Goal: Information Seeking & Learning: Learn about a topic

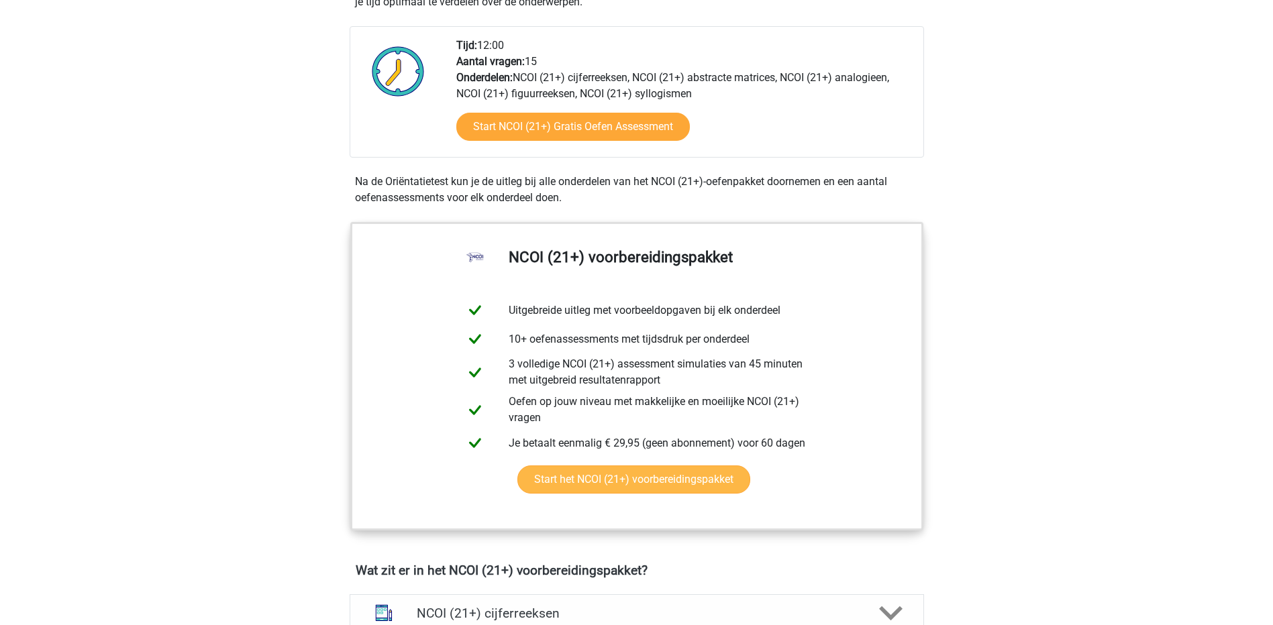
scroll to position [335, 0]
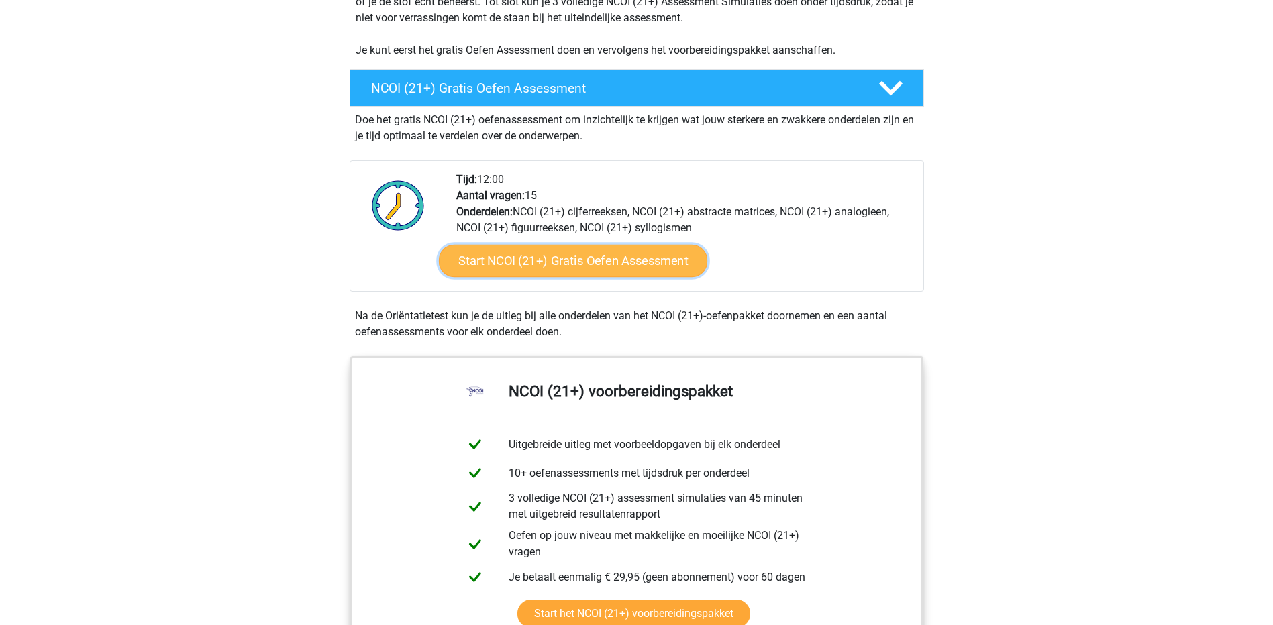
click at [606, 266] on link "Start NCOI (21+) Gratis Oefen Assessment" at bounding box center [572, 261] width 268 height 32
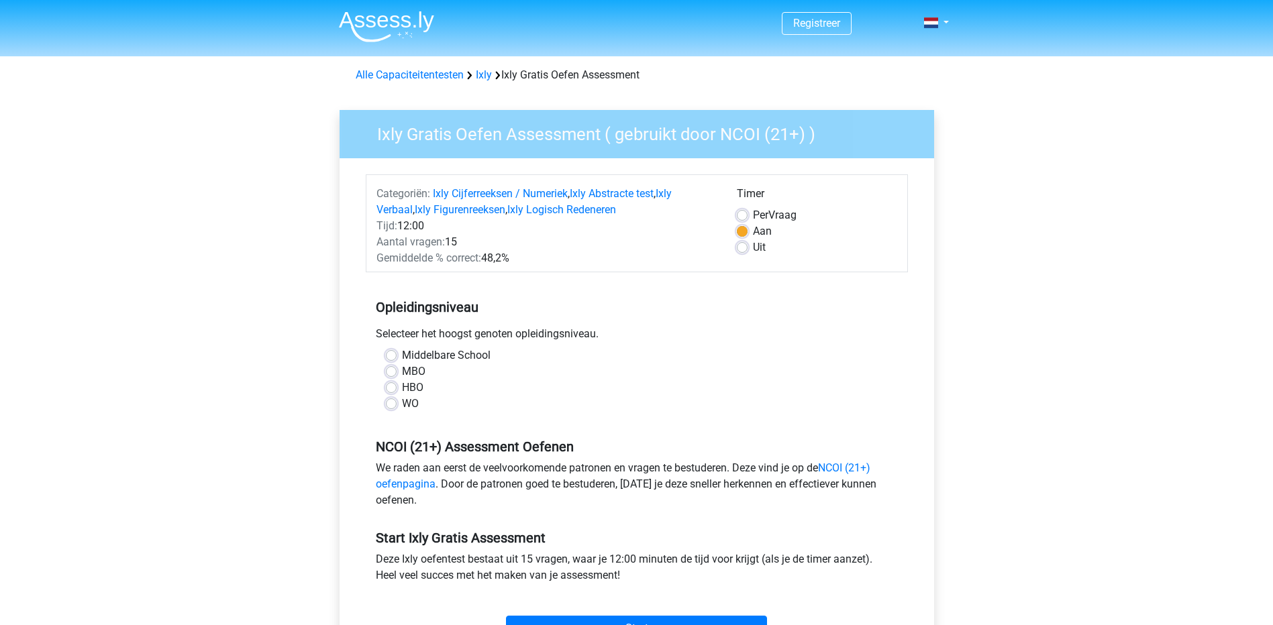
click at [402, 370] on label "MBO" at bounding box center [413, 372] width 23 height 16
click at [386, 370] on input "MBO" at bounding box center [391, 370] width 11 height 13
radio input "true"
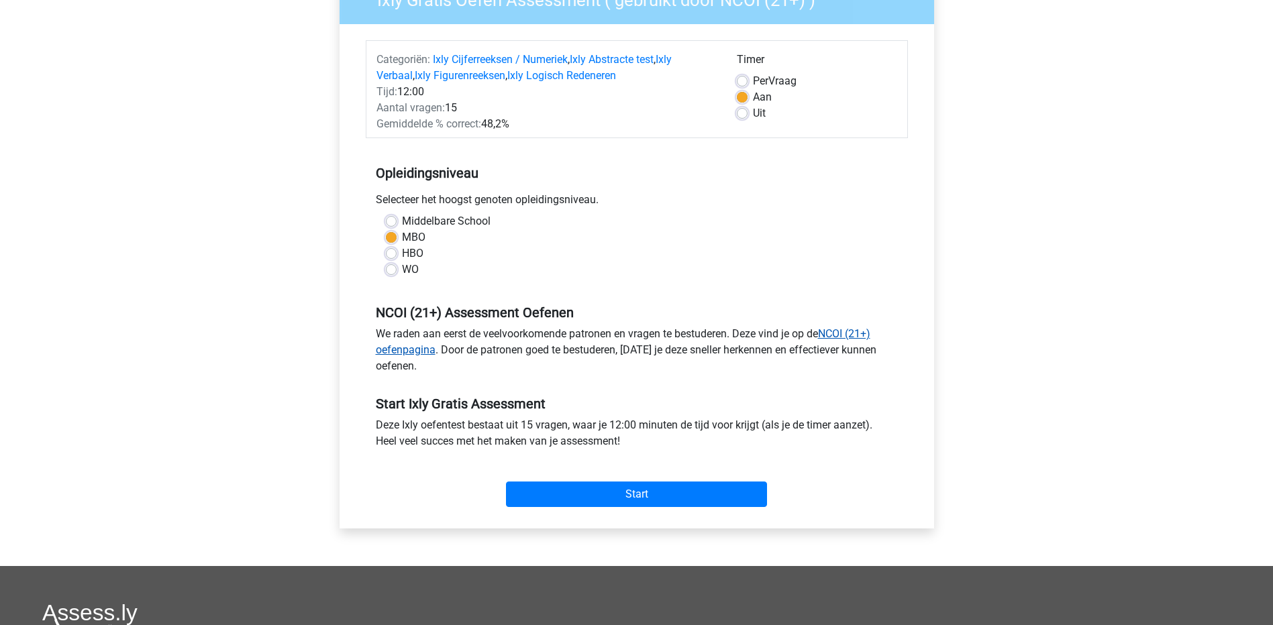
click at [411, 356] on link "NCOI (21+) oefenpagina" at bounding box center [623, 341] width 494 height 29
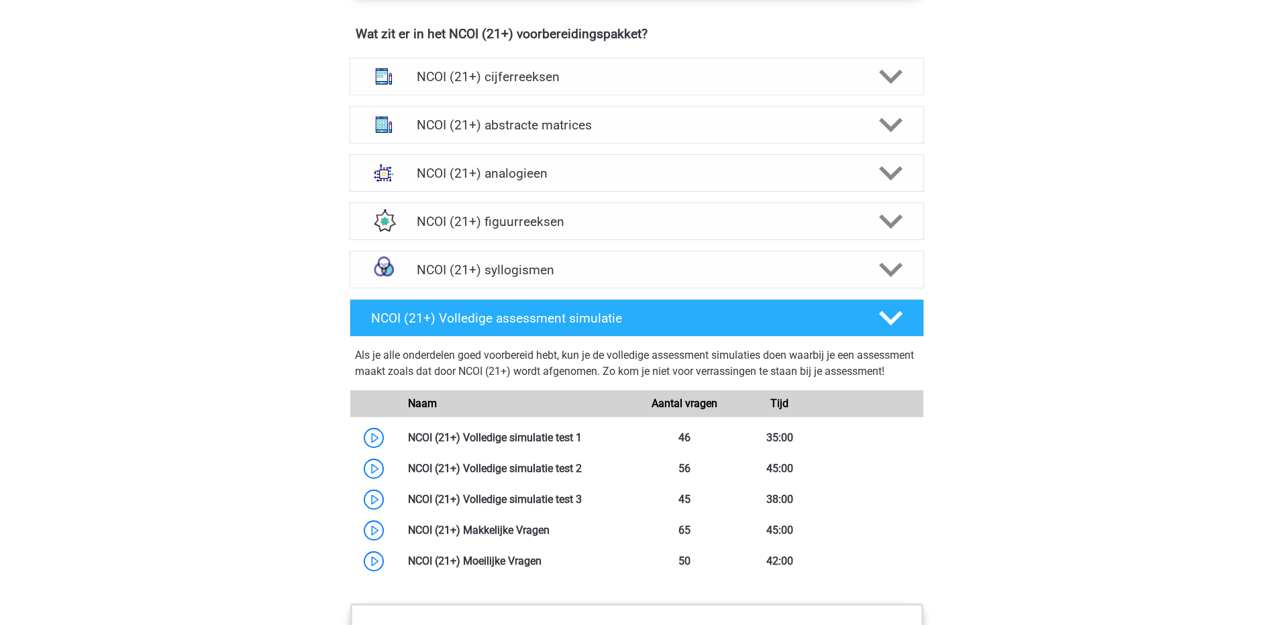
scroll to position [872, 0]
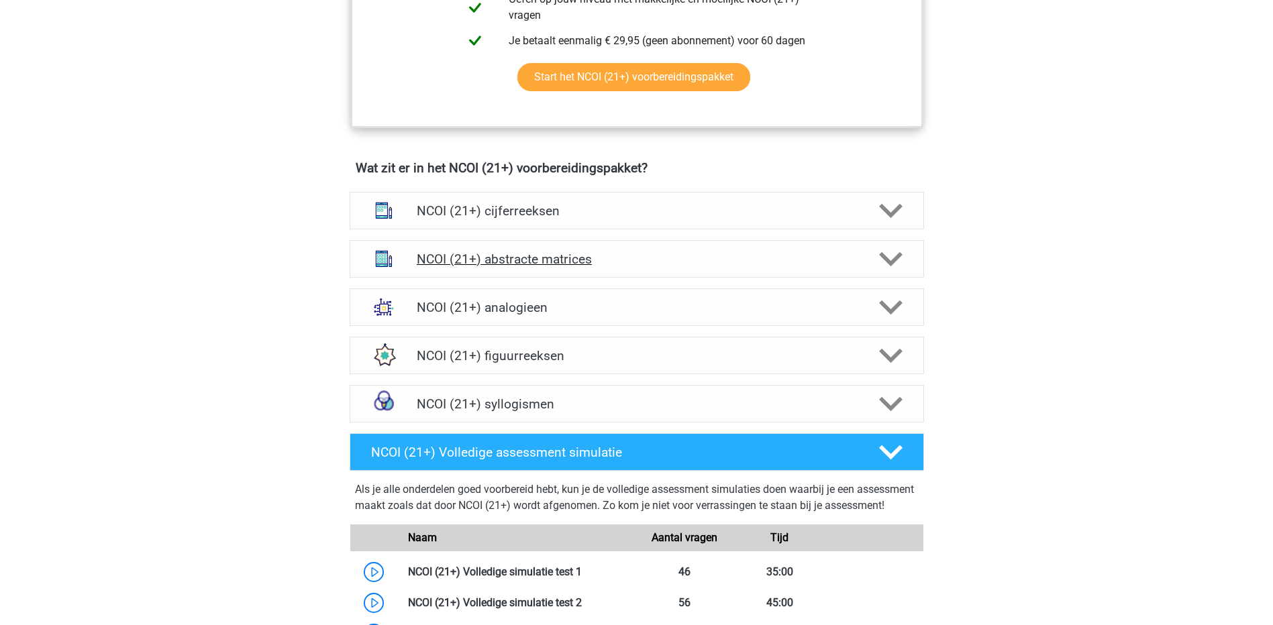
click at [886, 254] on icon at bounding box center [890, 259] width 23 height 23
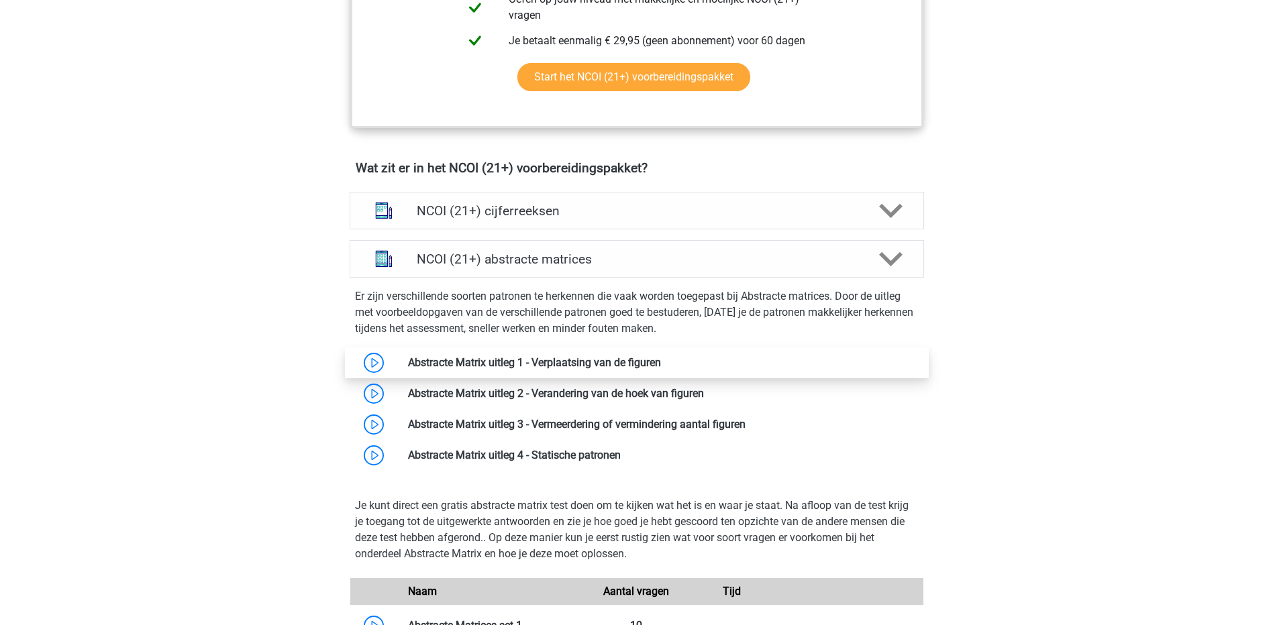
click at [661, 360] on link at bounding box center [661, 362] width 0 height 13
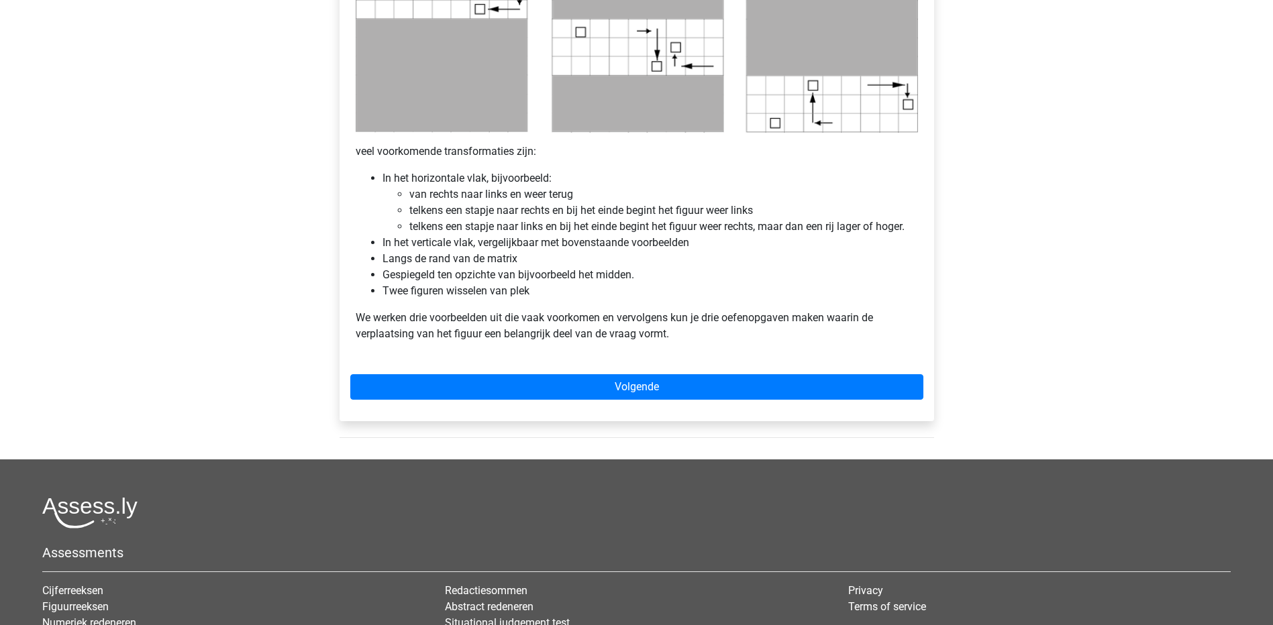
scroll to position [671, 0]
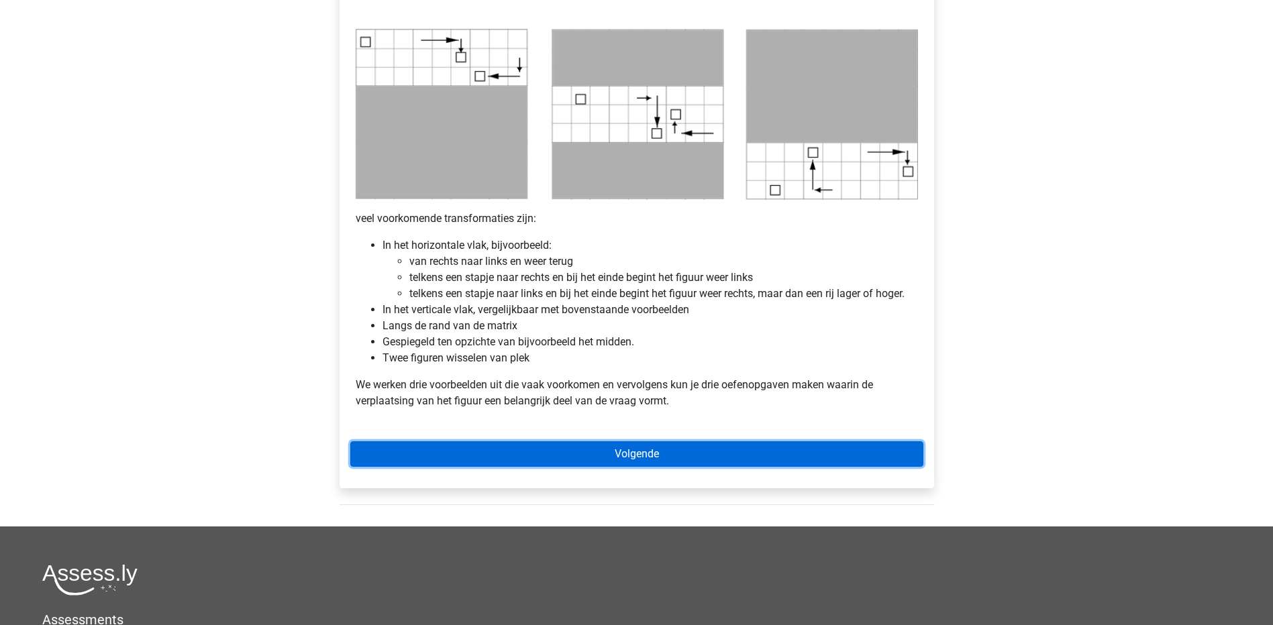
click at [623, 451] on link "Volgende" at bounding box center [636, 453] width 573 height 25
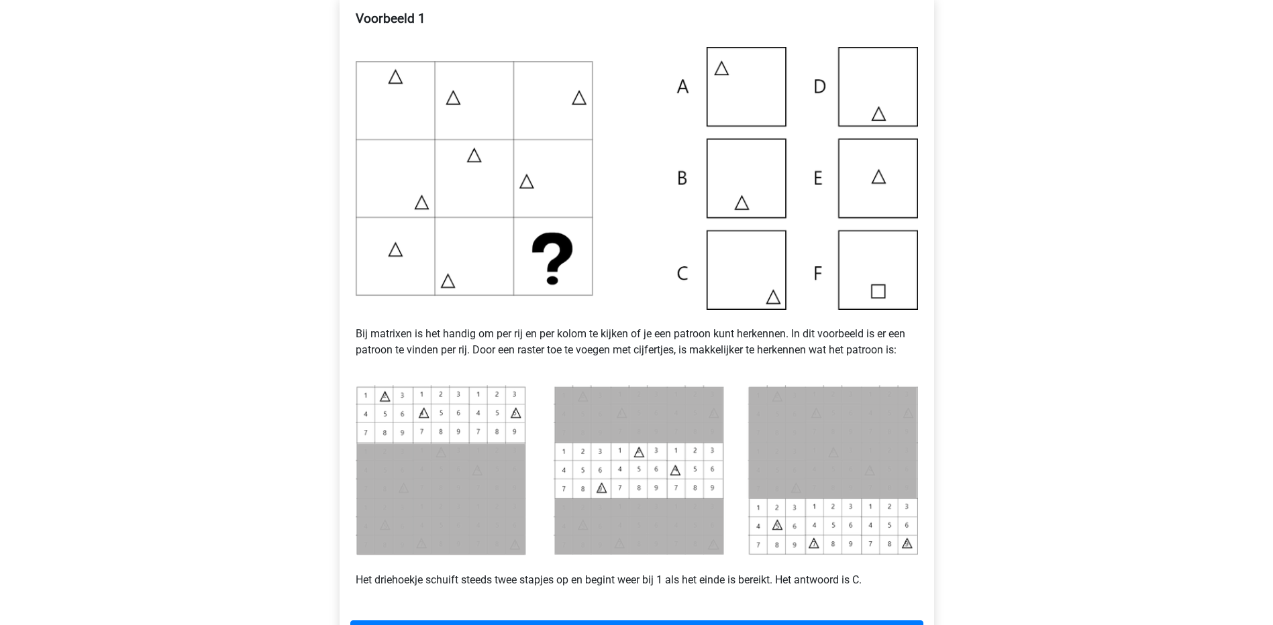
scroll to position [537, 0]
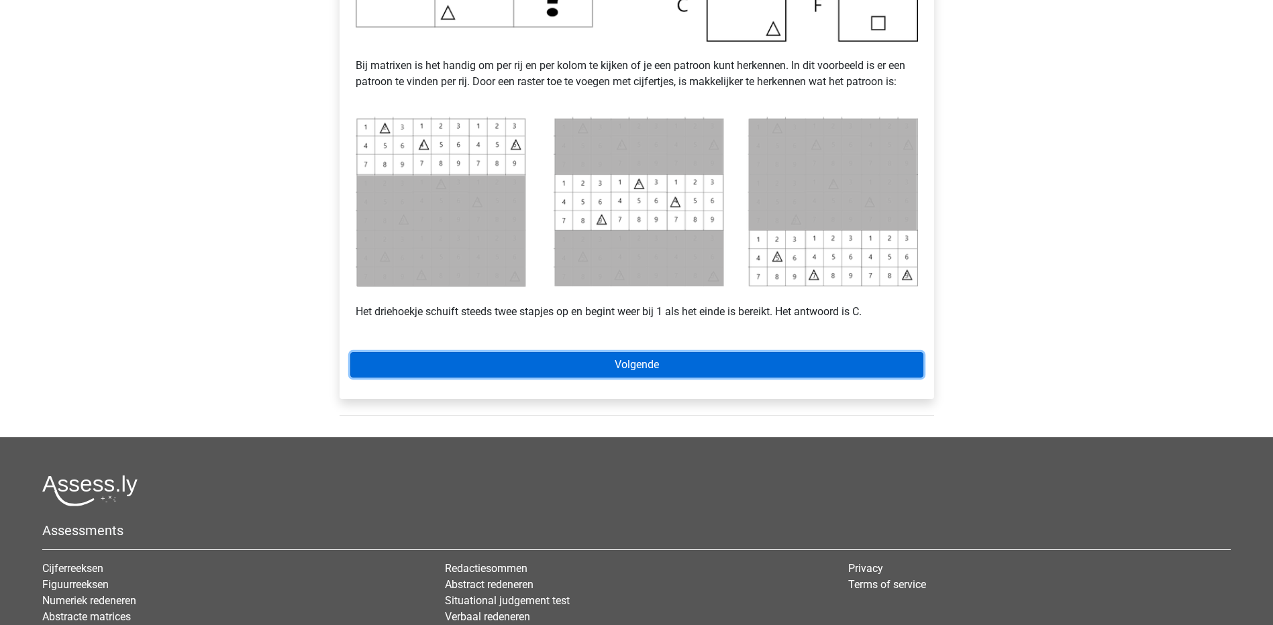
click at [632, 358] on link "Volgende" at bounding box center [636, 364] width 573 height 25
